Goal: Transaction & Acquisition: Subscribe to service/newsletter

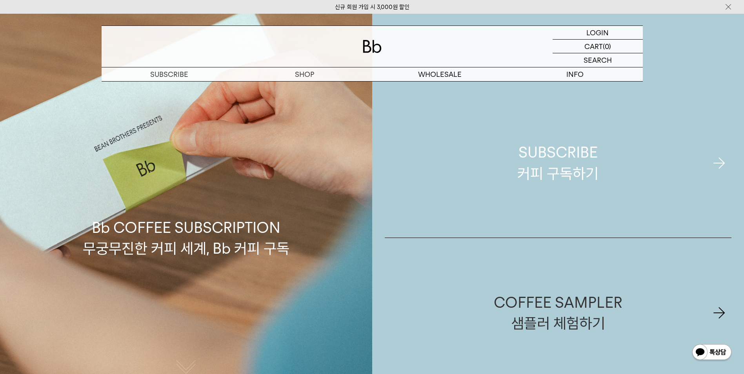
click at [557, 174] on div "SUBSCRIBE 커피 구독하기" at bounding box center [557, 163] width 81 height 42
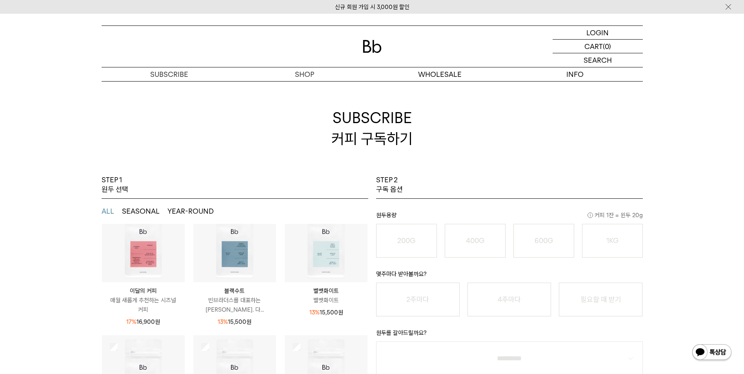
scroll to position [25, 0]
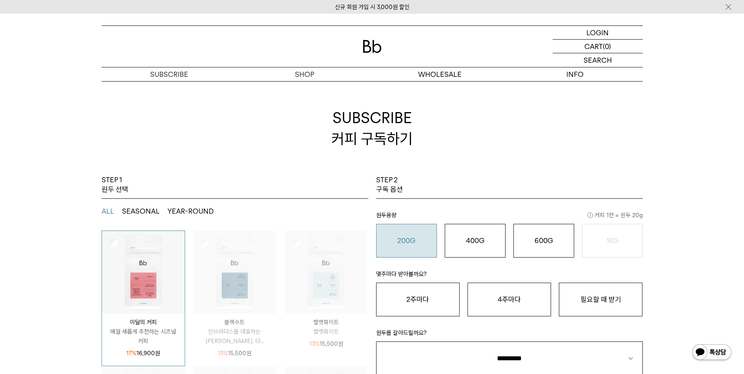
click at [422, 249] on button "200G 16,900 원" at bounding box center [406, 241] width 61 height 34
click at [423, 300] on button "2주마다" at bounding box center [417, 300] width 83 height 34
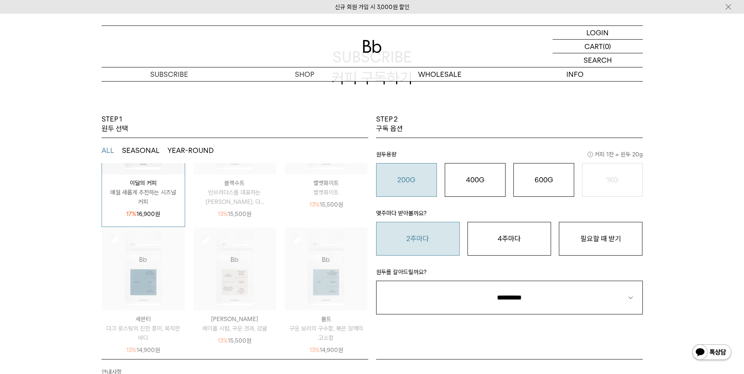
scroll to position [78, 0]
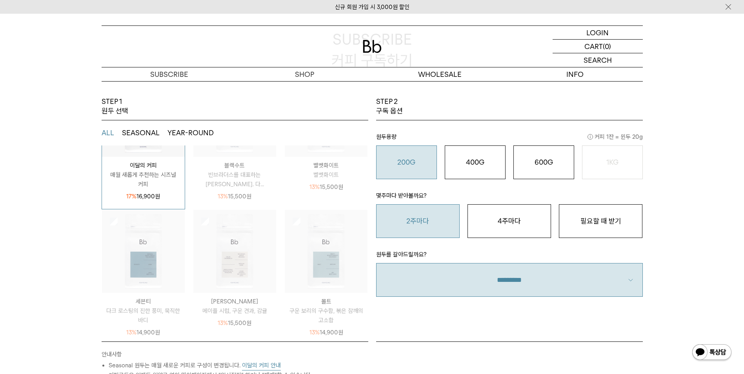
click at [450, 280] on select "**********" at bounding box center [509, 280] width 267 height 34
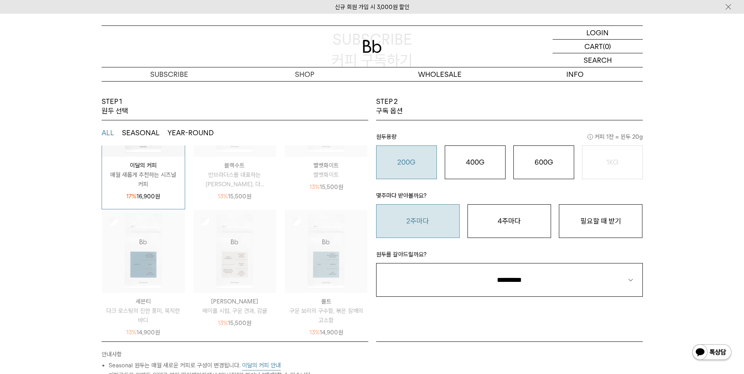
select select "**"
click at [376, 263] on select "**********" at bounding box center [509, 280] width 267 height 34
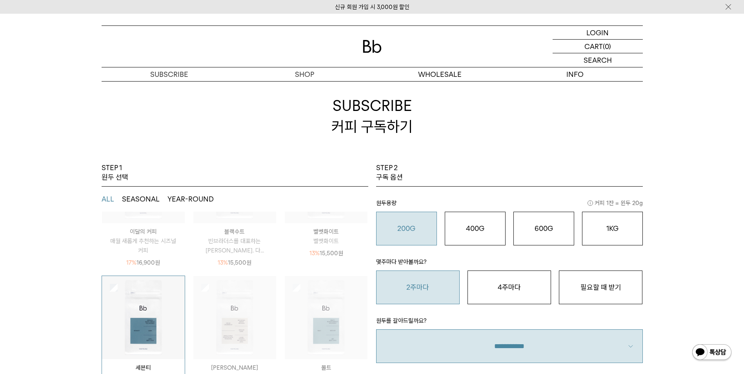
scroll to position [0, 0]
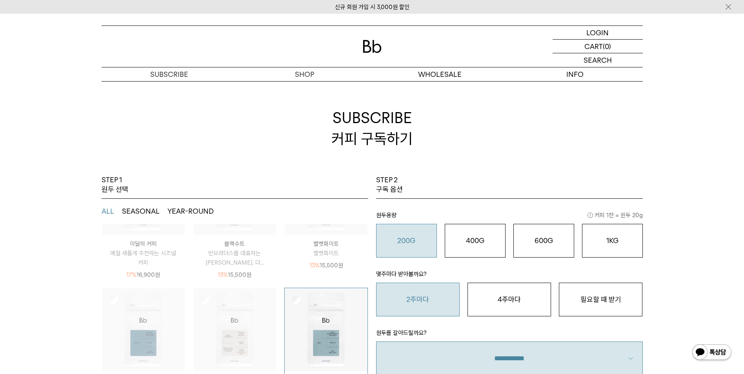
click at [208, 299] on div at bounding box center [234, 329] width 83 height 83
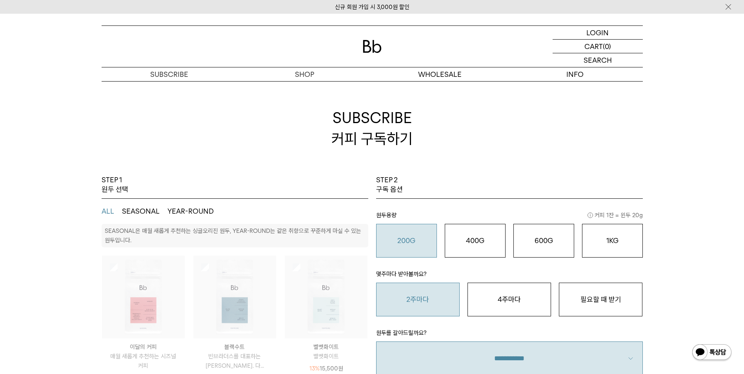
click at [205, 272] on img at bounding box center [234, 297] width 83 height 83
click at [198, 267] on img at bounding box center [234, 297] width 83 height 83
drag, startPoint x: 93, startPoint y: 261, endPoint x: 105, endPoint y: 263, distance: 12.8
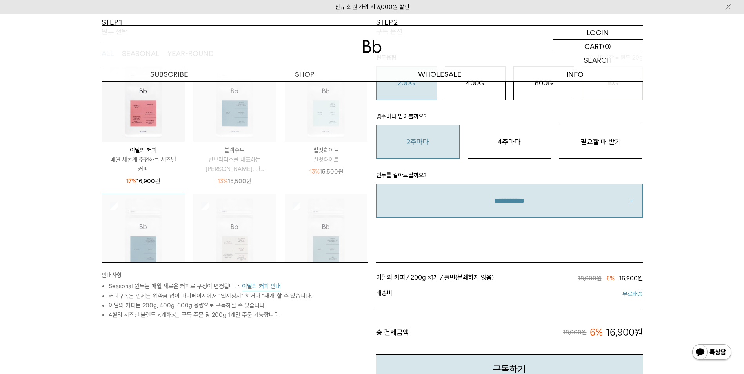
scroll to position [78, 0]
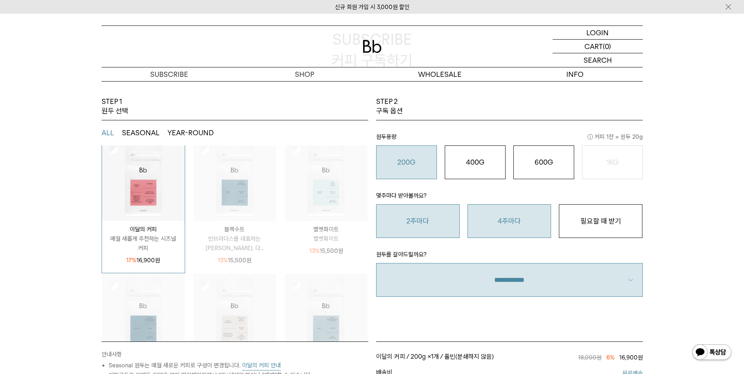
click at [525, 224] on button "4주마다" at bounding box center [508, 221] width 83 height 34
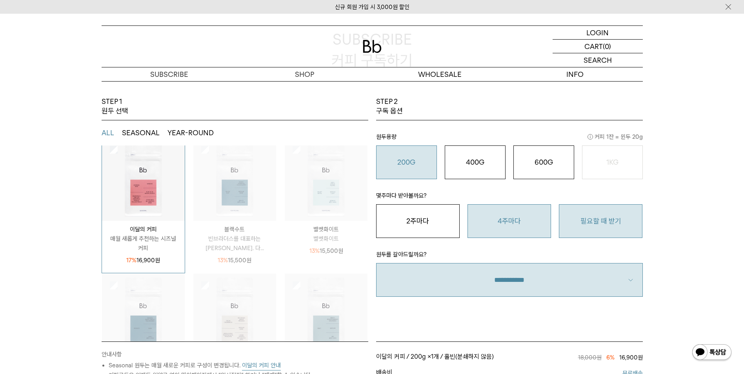
click at [583, 226] on button "필요할 때 받기" at bounding box center [600, 221] width 83 height 34
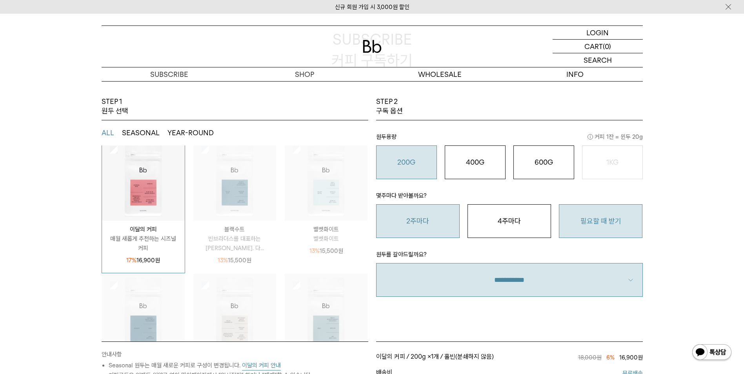
drag, startPoint x: 415, startPoint y: 221, endPoint x: 415, endPoint y: 225, distance: 4.3
click at [415, 223] on button "2주마다" at bounding box center [417, 221] width 83 height 34
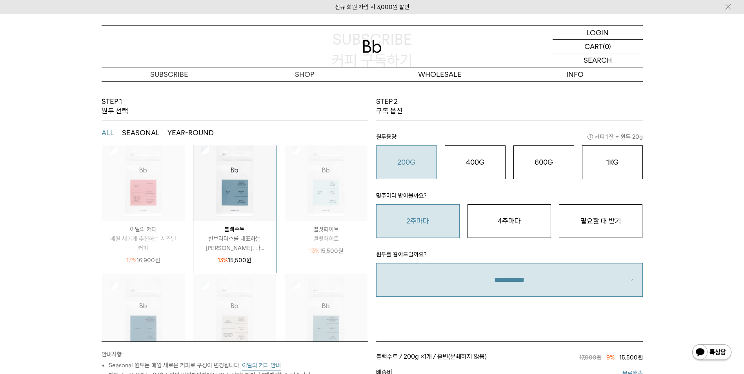
click at [287, 145] on ul "ALL SEASONAL YEAR-ROUND" at bounding box center [235, 132] width 267 height 25
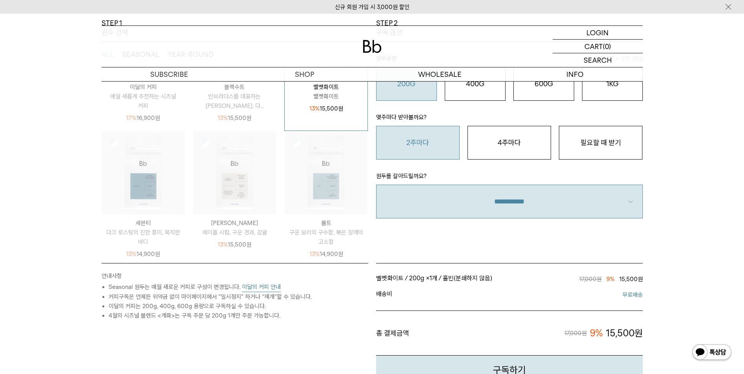
scroll to position [0, 0]
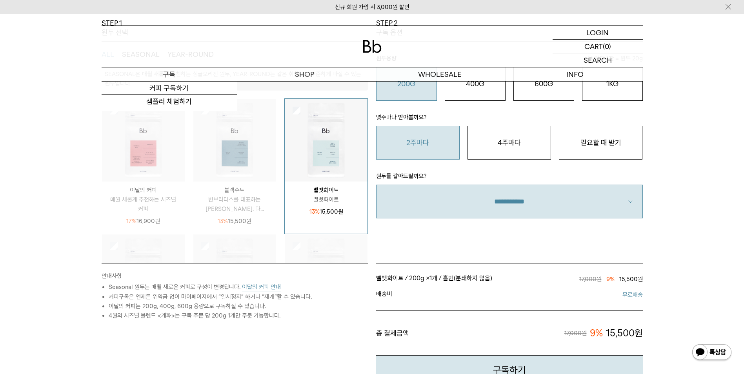
click at [169, 76] on p "구독" at bounding box center [169, 74] width 135 height 14
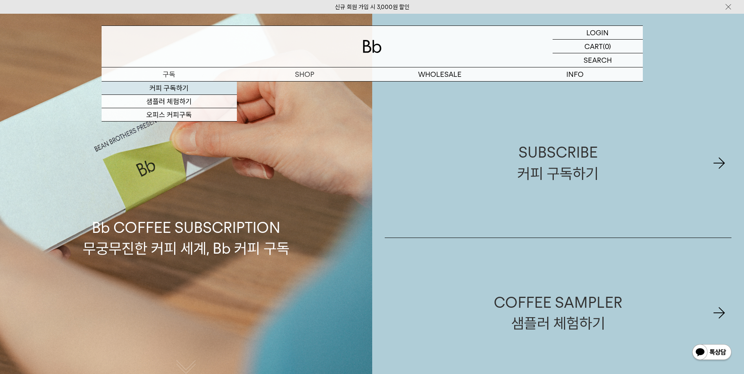
click at [167, 84] on link "커피 구독하기" at bounding box center [169, 88] width 135 height 13
